Goal: Task Accomplishment & Management: Manage account settings

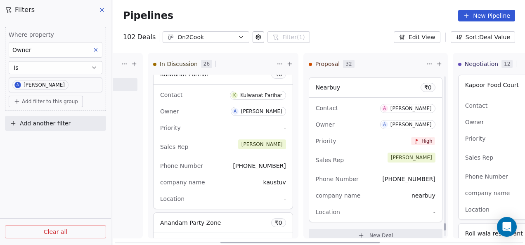
scroll to position [5285, 0]
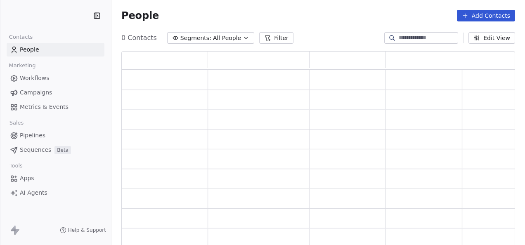
scroll to position [189, 387]
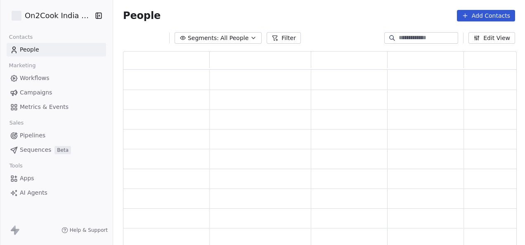
click at [276, 36] on button "Filter" at bounding box center [284, 38] width 34 height 12
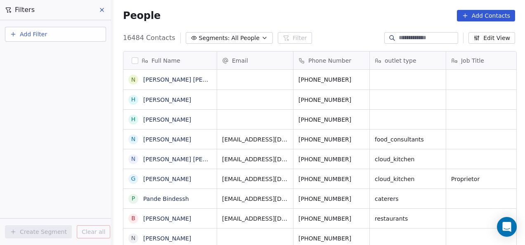
scroll to position [209, 407]
click at [90, 38] on button "Add Filter" at bounding box center [55, 34] width 101 height 15
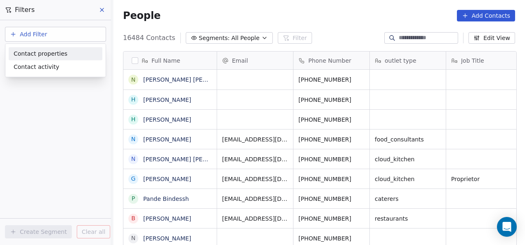
click at [287, 20] on html "On2Cook India Pvt. Ltd. Contacts People Marketing Workflows Campaigns Metrics &…" at bounding box center [262, 122] width 525 height 245
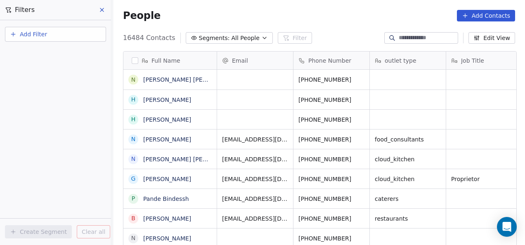
click at [105, 12] on icon at bounding box center [102, 10] width 7 height 7
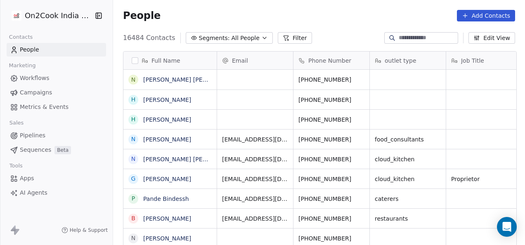
click at [43, 137] on span "Pipelines" at bounding box center [33, 135] width 26 height 9
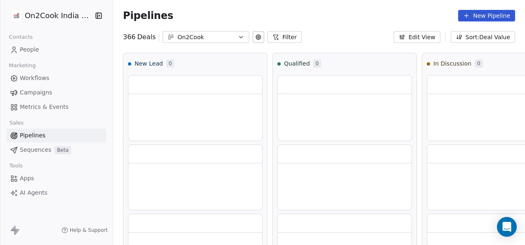
click at [278, 40] on button "Filter" at bounding box center [285, 37] width 34 height 12
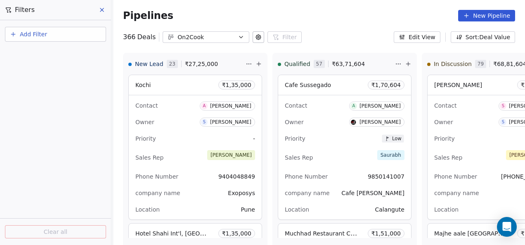
click at [83, 40] on button "Add Filter" at bounding box center [55, 34] width 101 height 15
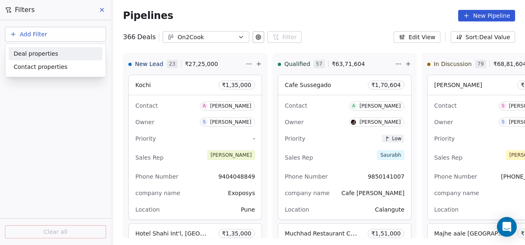
click at [48, 51] on span "Deal properties" at bounding box center [36, 54] width 45 height 9
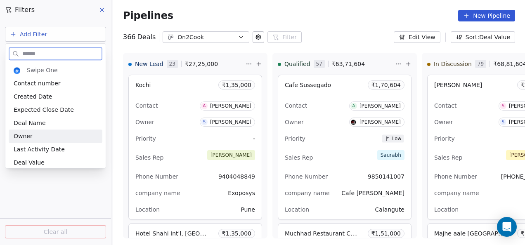
click at [40, 132] on div "Owner" at bounding box center [56, 136] width 94 height 13
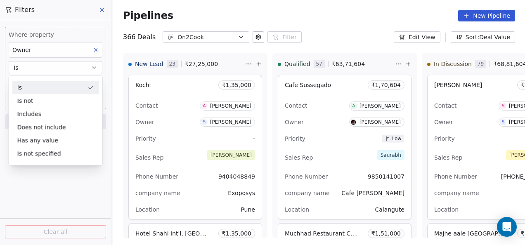
click at [50, 86] on div "Is" at bounding box center [55, 87] width 87 height 13
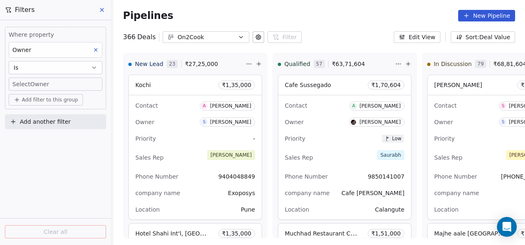
click at [50, 83] on body "On2Cook India Pvt. Ltd. Contacts People Marketing Workflows Campaigns Metrics &…" at bounding box center [262, 122] width 525 height 245
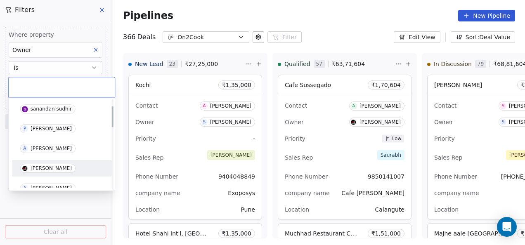
scroll to position [41, 0]
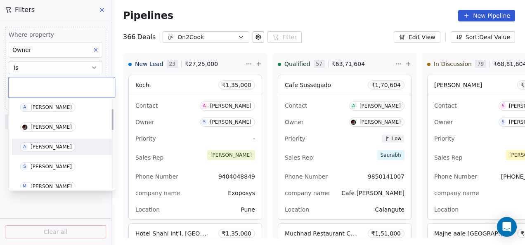
click at [41, 141] on div "A [PERSON_NAME]" at bounding box center [61, 146] width 93 height 13
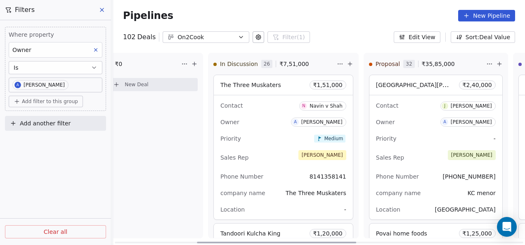
drag, startPoint x: 272, startPoint y: 242, endPoint x: 331, endPoint y: 204, distance: 70.8
click at [355, 242] on div at bounding box center [276, 243] width 159 height 2
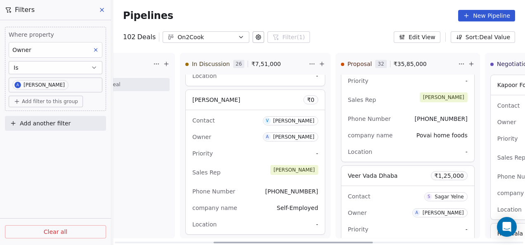
scroll to position [0, 272]
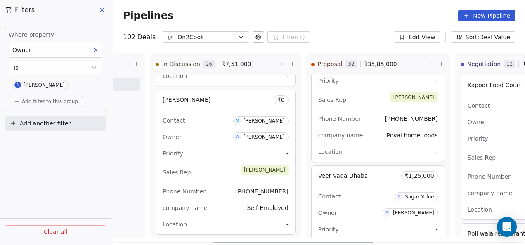
drag, startPoint x: 339, startPoint y: 242, endPoint x: 360, endPoint y: 237, distance: 21.5
click at [360, 242] on div at bounding box center [292, 243] width 159 height 2
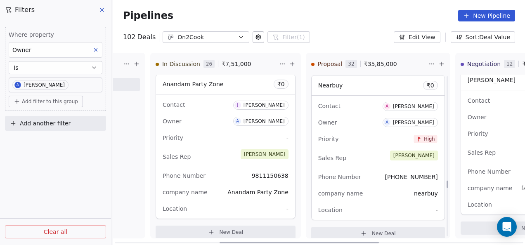
scroll to position [3044, 0]
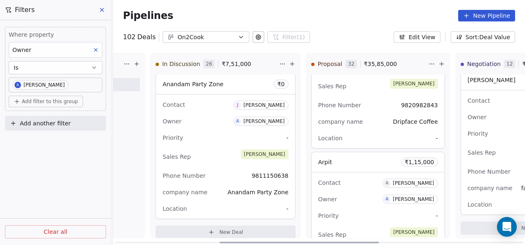
click at [355, 193] on div "Owner A [PERSON_NAME]" at bounding box center [378, 199] width 120 height 13
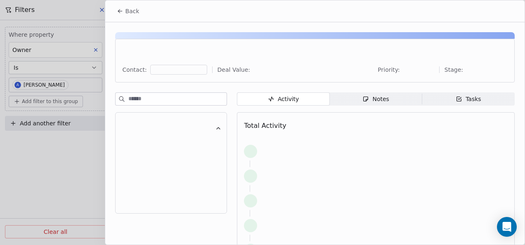
click at [397, 97] on span "Notes Notes" at bounding box center [376, 98] width 92 height 13
